Goal: Feedback & Contribution: Leave review/rating

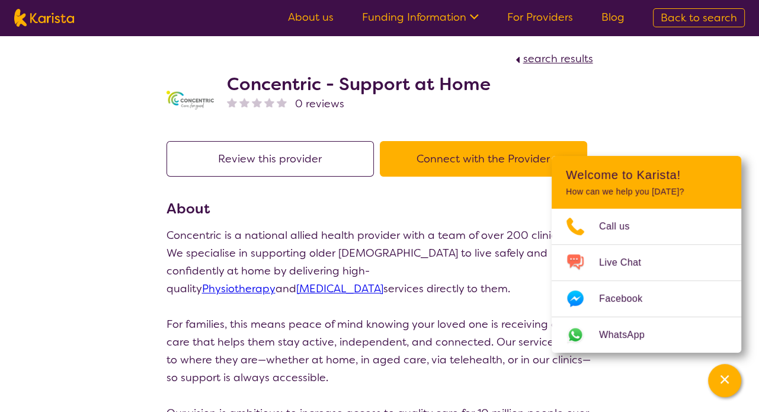
click at [259, 164] on button "Review this provider" at bounding box center [270, 159] width 207 height 36
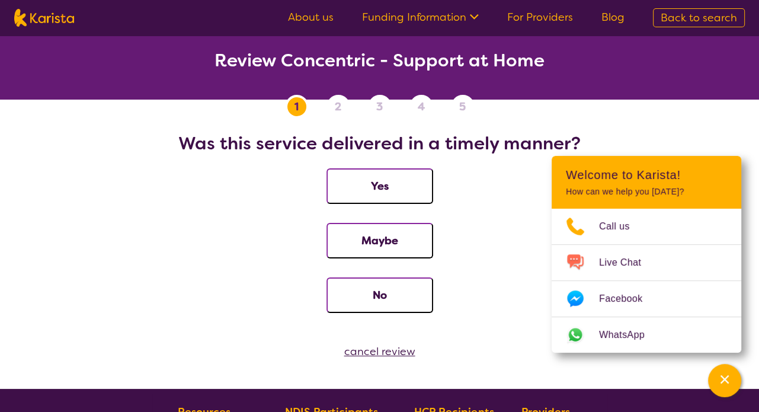
click at [361, 178] on button "Yes" at bounding box center [379, 186] width 107 height 36
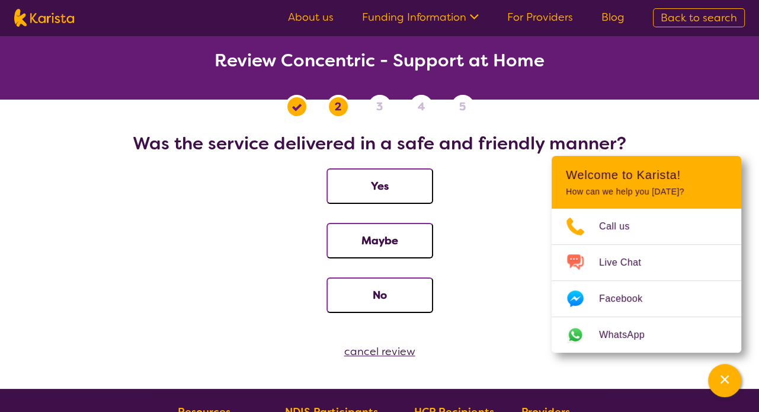
click at [361, 178] on button "Yes" at bounding box center [379, 186] width 107 height 36
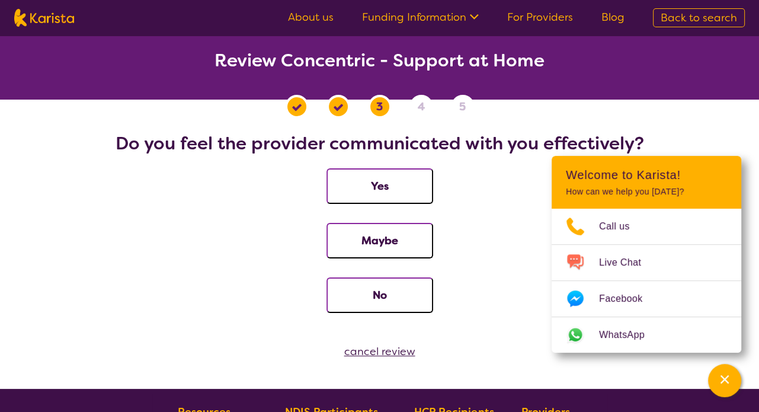
click at [361, 178] on button "Yes" at bounding box center [379, 186] width 107 height 36
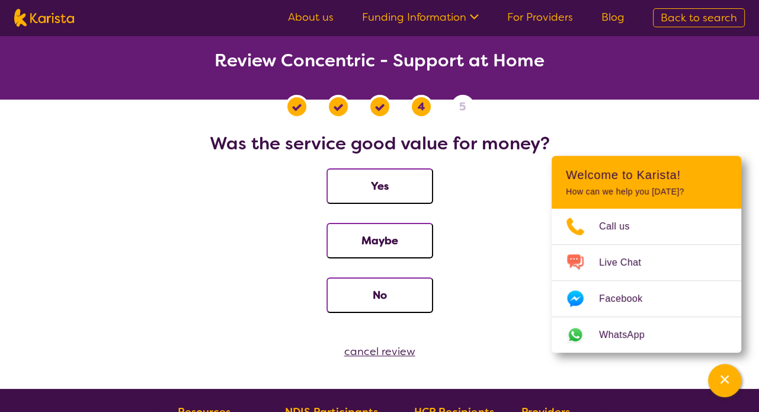
click at [361, 178] on button "Yes" at bounding box center [379, 186] width 107 height 36
